Goal: Navigation & Orientation: Find specific page/section

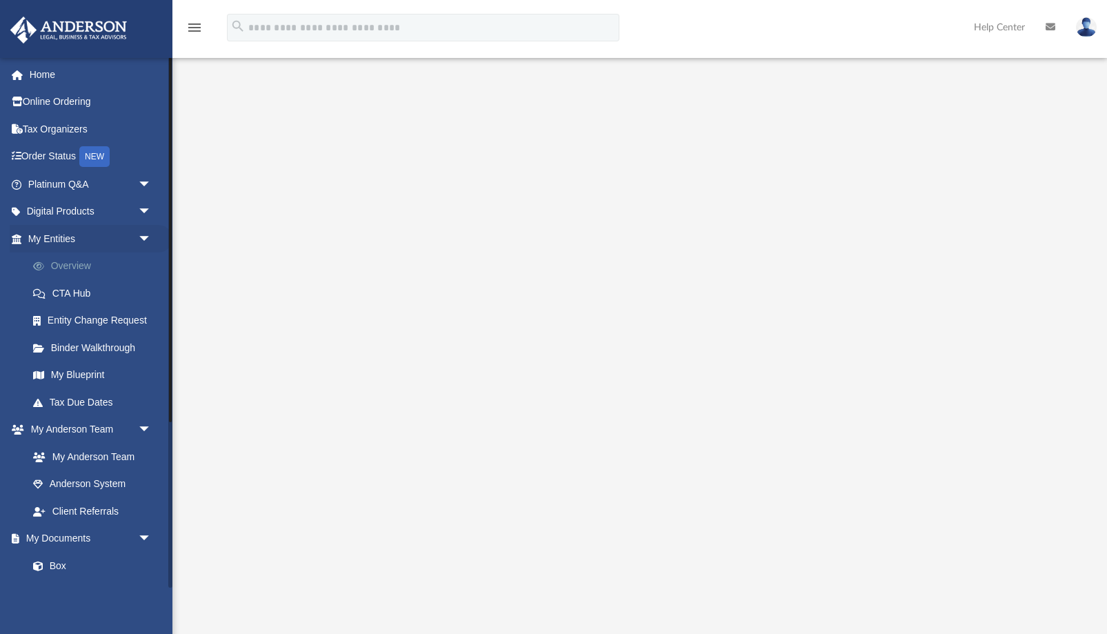
click at [59, 265] on link "Overview" at bounding box center [95, 266] width 153 height 28
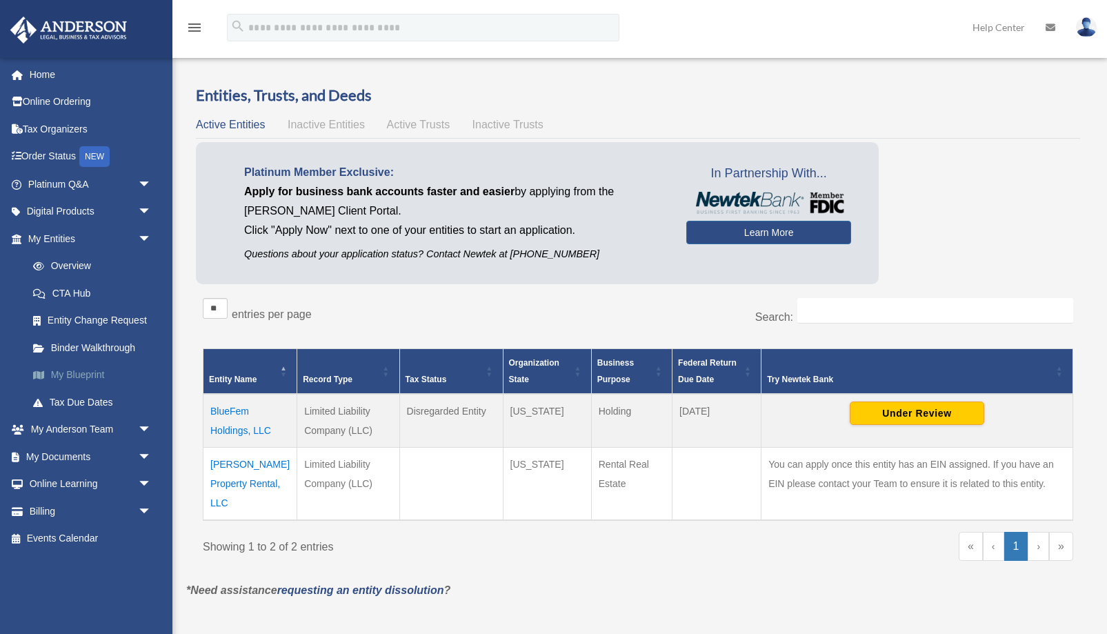
click at [78, 372] on link "My Blueprint" at bounding box center [95, 375] width 153 height 28
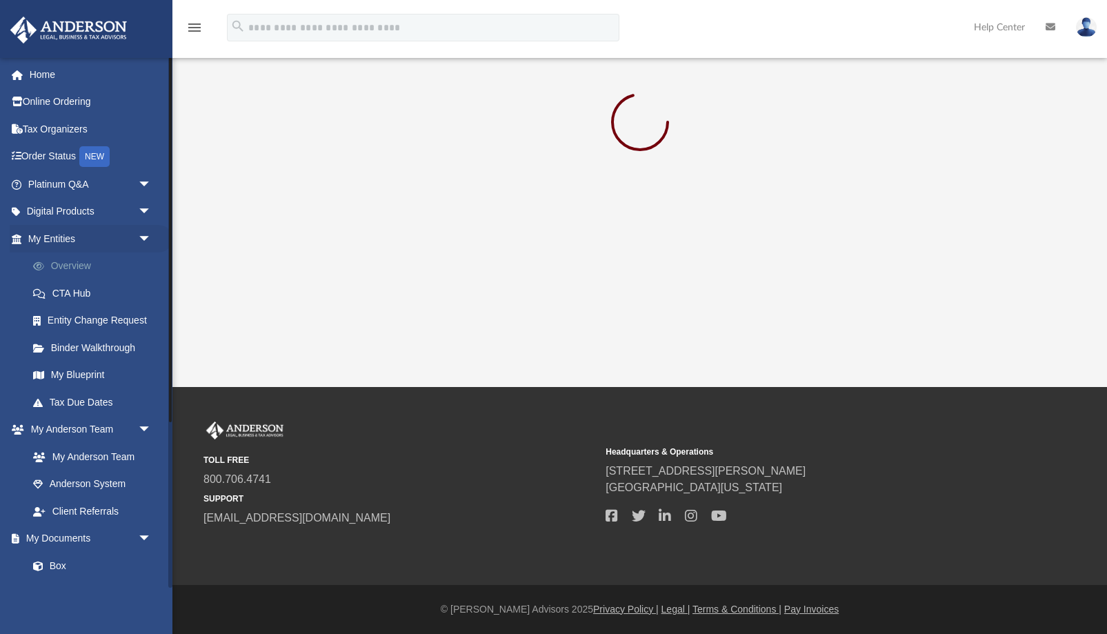
click at [60, 269] on link "Overview" at bounding box center [95, 266] width 153 height 28
click at [39, 80] on link "Home" at bounding box center [91, 75] width 163 height 28
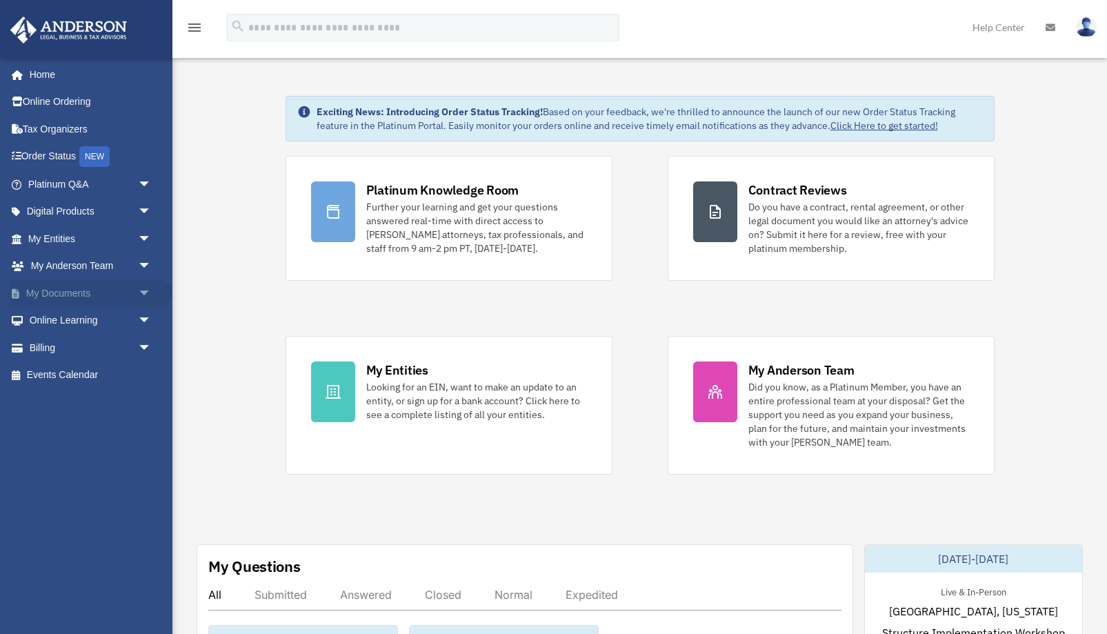
click at [56, 292] on link "My Documents arrow_drop_down" at bounding box center [91, 293] width 163 height 28
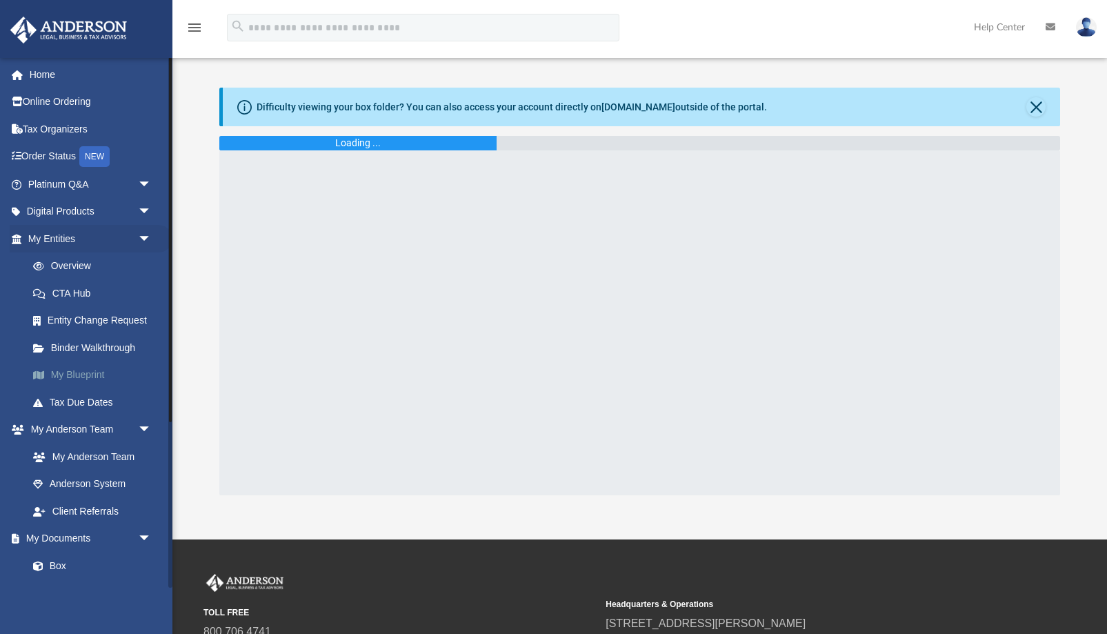
click at [75, 370] on link "My Blueprint" at bounding box center [95, 375] width 153 height 28
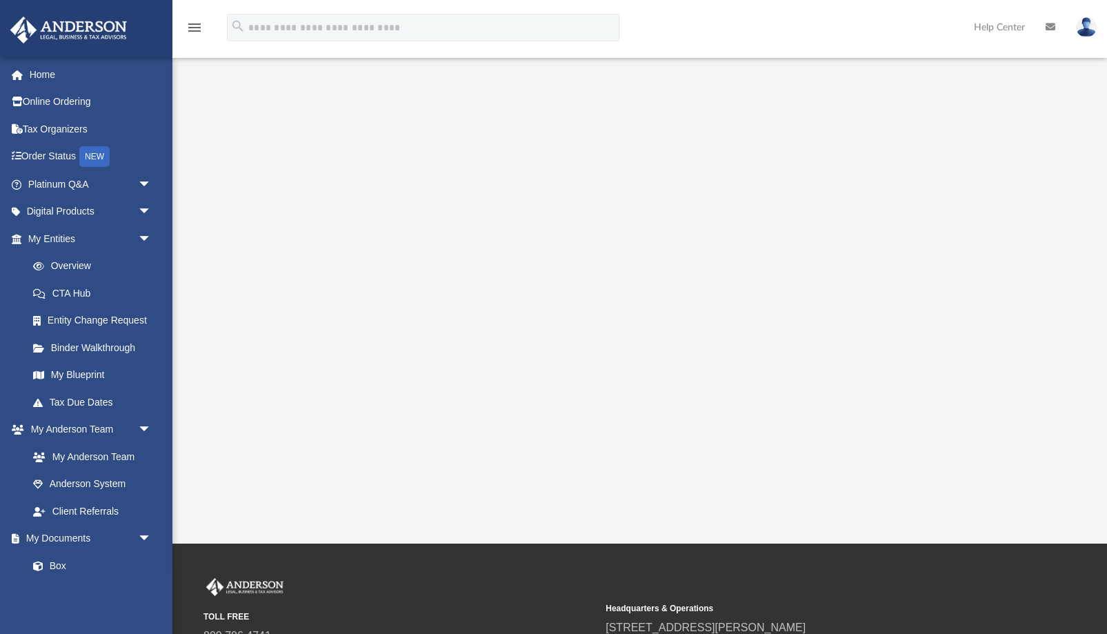
scroll to position [281, 0]
